Goal: Transaction & Acquisition: Purchase product/service

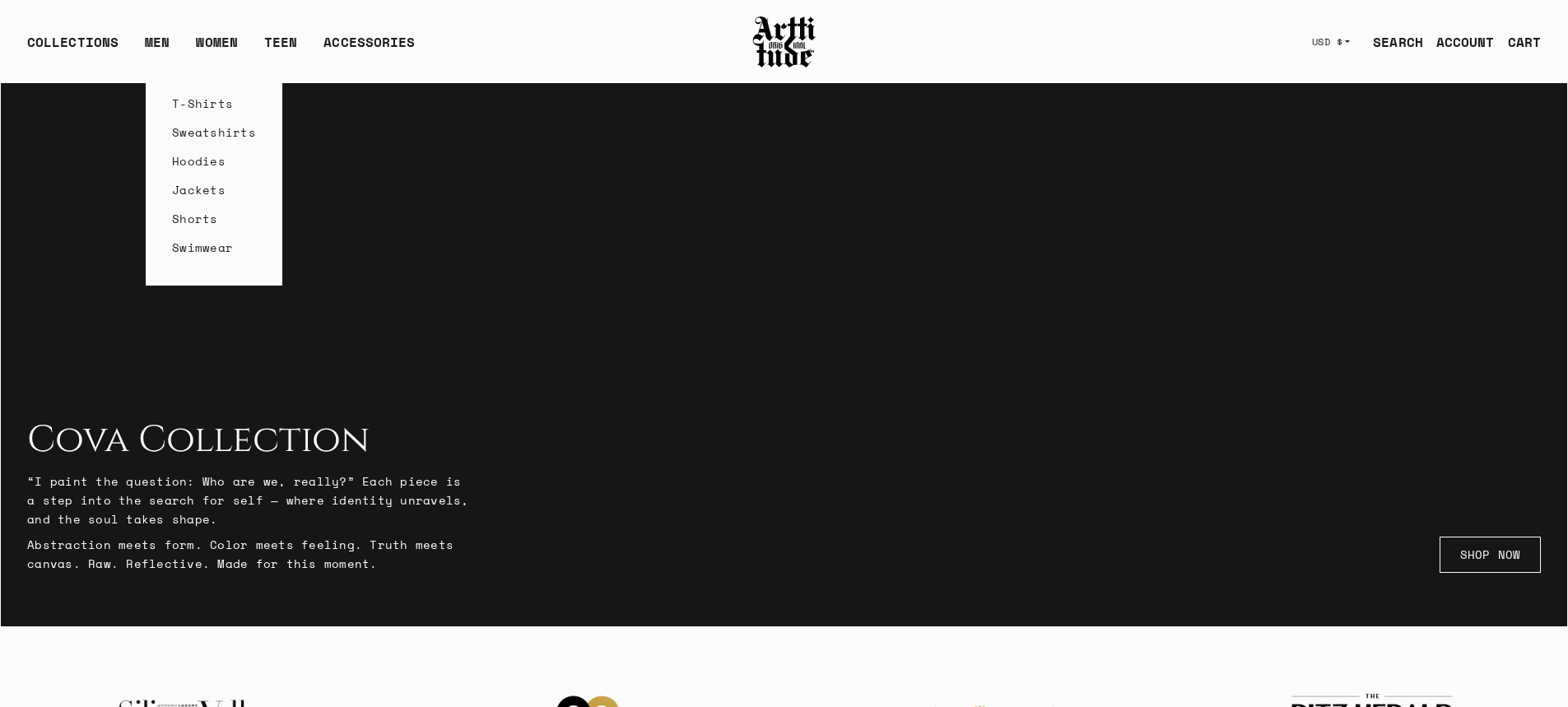
click at [196, 157] on link "Hoodies" at bounding box center [214, 160] width 84 height 28
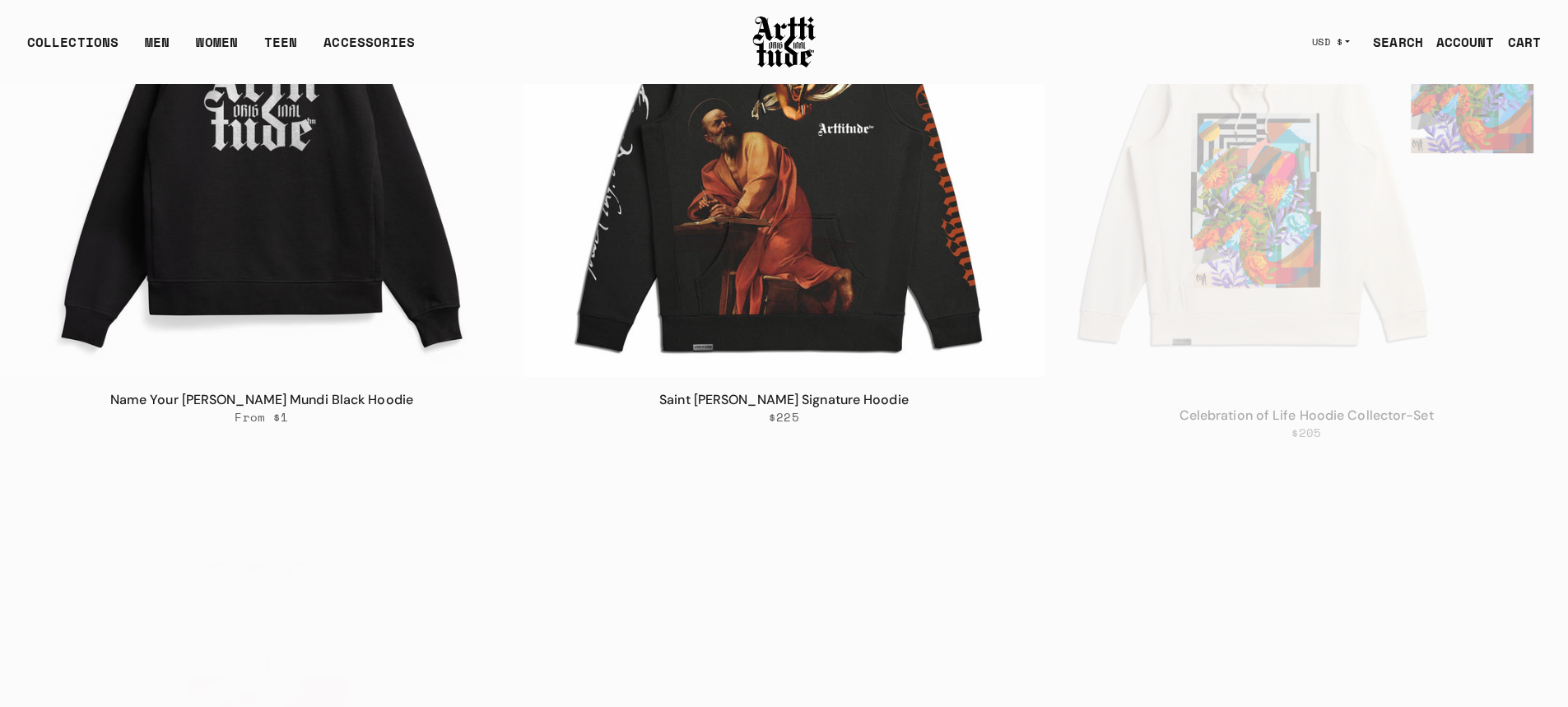
scroll to position [412, 0]
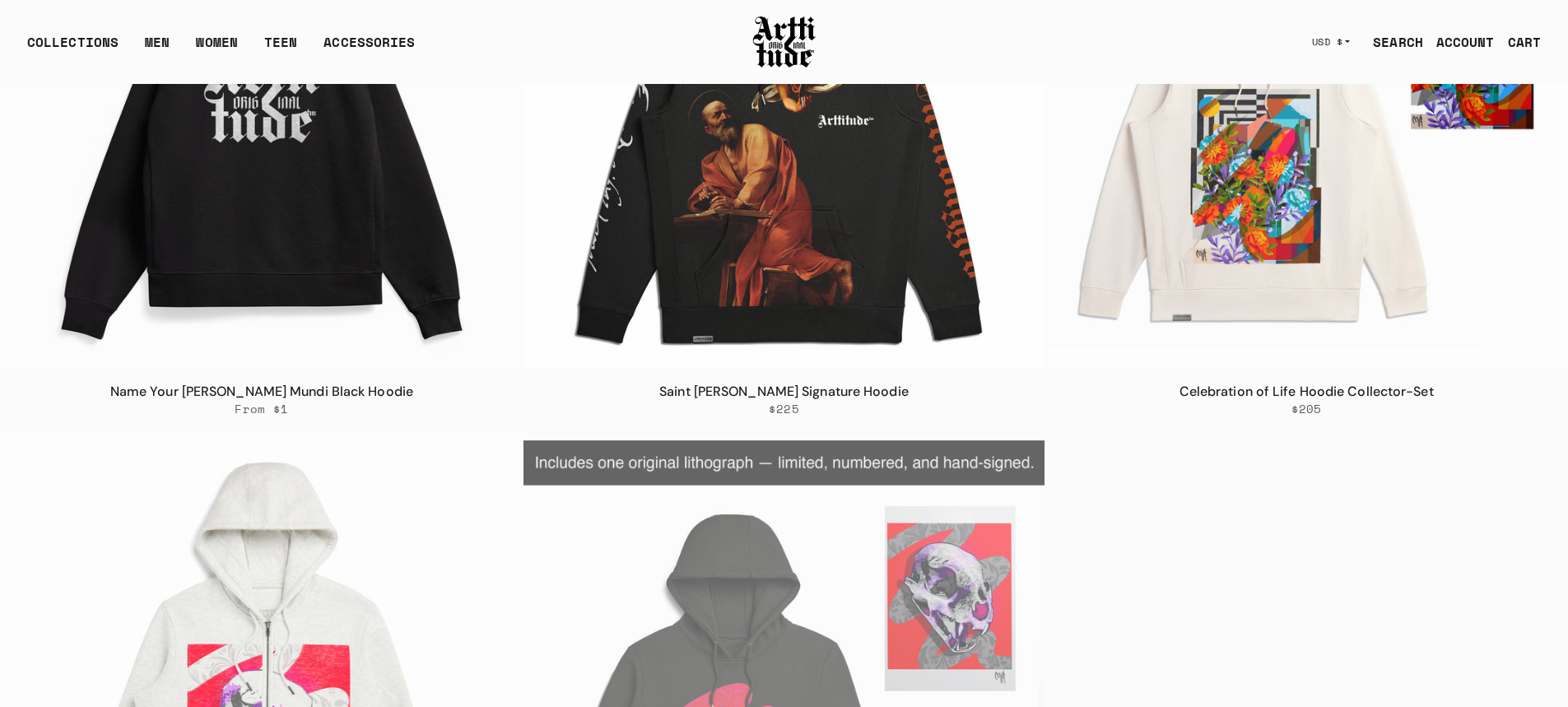
click at [267, 206] on img at bounding box center [261, 108] width 522 height 522
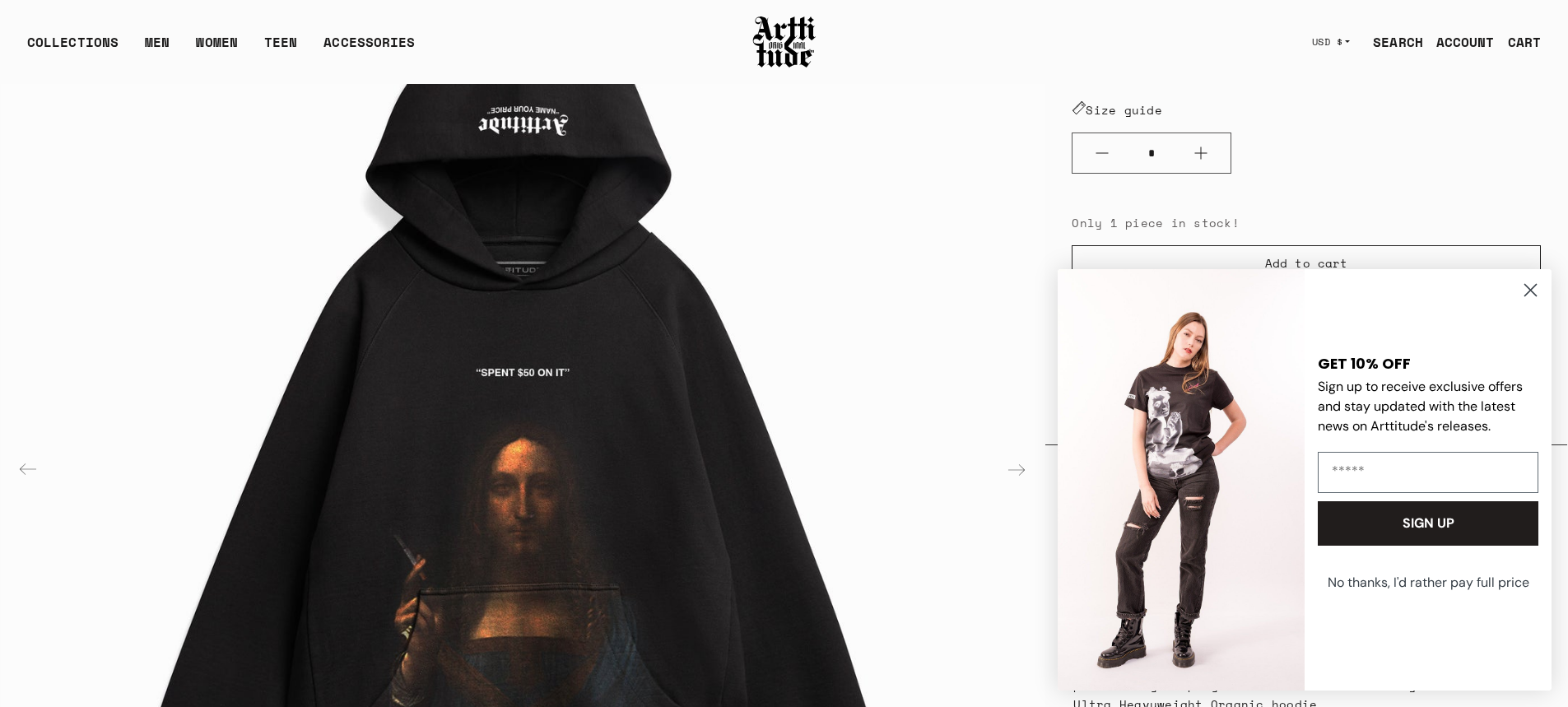
scroll to position [661, 0]
